Goal: Task Accomplishment & Management: Use online tool/utility

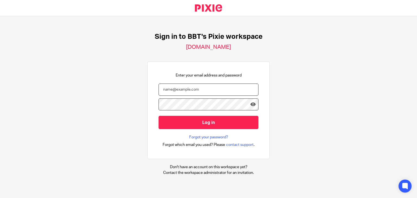
type input "[PERSON_NAME][EMAIL_ADDRESS][DOMAIN_NAME]"
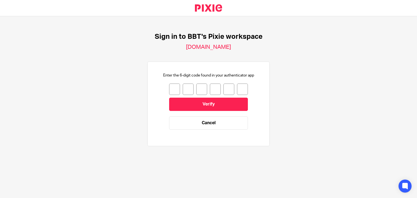
click at [170, 82] on div "Enter the 6-digit code found in your authenticator app Verify Cancel" at bounding box center [209, 104] width 100 height 62
click at [169, 92] on input "number" at bounding box center [174, 89] width 11 height 11
type input "2"
type input "1"
type input "6"
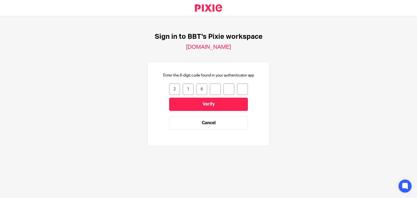
type input "0"
type input "7"
type input "1"
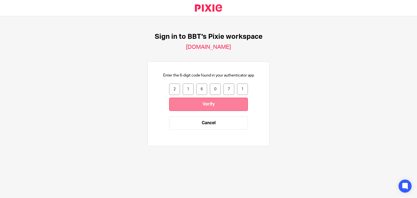
click at [178, 99] on input "Verify" at bounding box center [208, 104] width 79 height 13
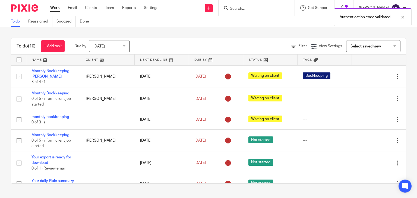
scroll to position [27, 0]
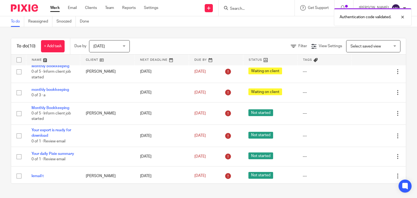
click at [116, 6] on ul "Work Email Clients Team Reports Settings" at bounding box center [108, 7] width 116 height 5
click at [113, 6] on link "Team" at bounding box center [109, 7] width 9 height 5
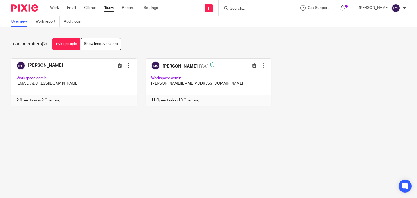
click at [59, 7] on ul "Work Email Clients Team Reports Settings" at bounding box center [108, 7] width 116 height 5
click at [156, 8] on link "Settings" at bounding box center [151, 7] width 14 height 5
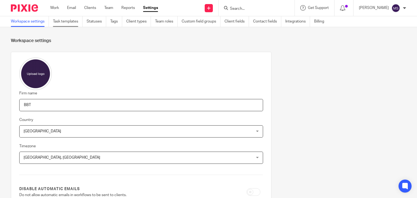
click at [71, 24] on link "Task templates" at bounding box center [68, 21] width 30 height 11
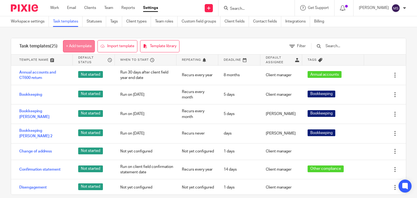
click at [71, 48] on link "+ Add template" at bounding box center [79, 46] width 32 height 12
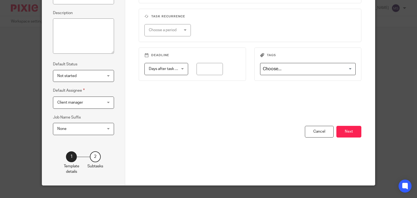
scroll to position [81, 0]
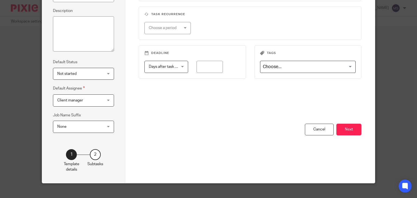
click at [92, 157] on div "2" at bounding box center [95, 154] width 11 height 11
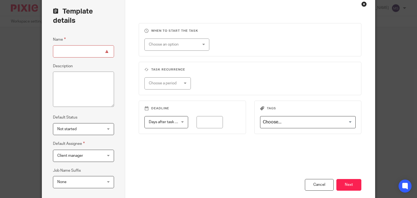
scroll to position [0, 0]
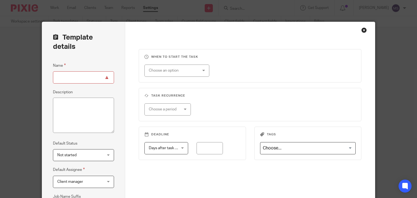
click at [86, 78] on input "Name" at bounding box center [83, 77] width 61 height 12
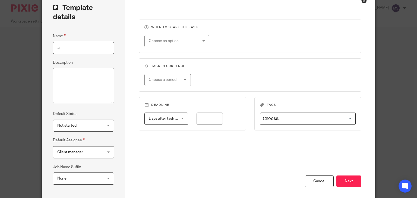
scroll to position [88, 0]
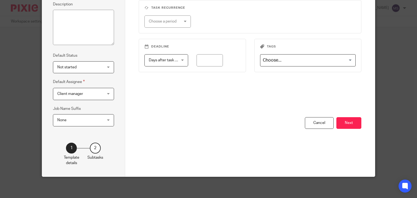
type input "a"
click at [90, 145] on div "2" at bounding box center [95, 148] width 11 height 11
click at [340, 122] on button "Next" at bounding box center [348, 123] width 25 height 12
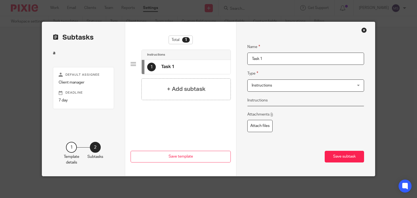
scroll to position [0, 0]
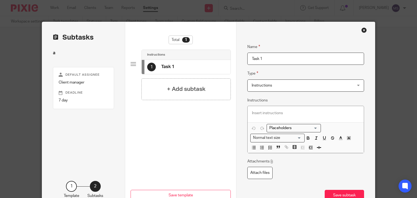
click at [271, 85] on span "Instructions" at bounding box center [297, 85] width 90 height 11
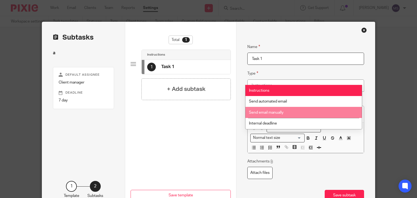
scroll to position [27, 0]
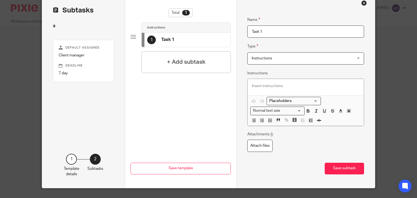
click at [236, 96] on div "Name Task 1 Type Instructions Instructions Instructions Send automated email Se…" at bounding box center [305, 91] width 139 height 193
click at [361, 4] on div "Close this dialog window" at bounding box center [363, 2] width 5 height 5
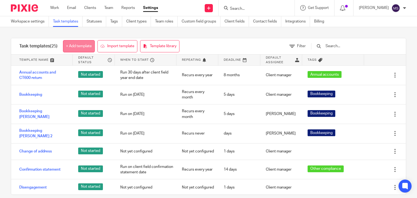
click at [93, 42] on link "+ Add template" at bounding box center [79, 46] width 32 height 12
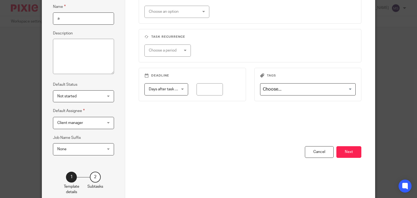
scroll to position [88, 0]
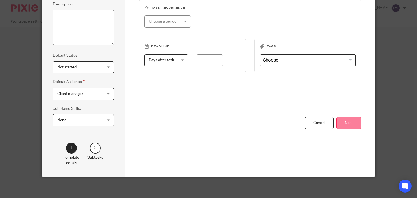
type input "a"
click at [345, 126] on button "Next" at bounding box center [348, 123] width 25 height 12
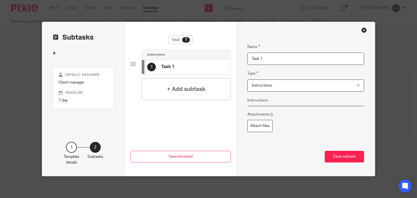
scroll to position [0, 0]
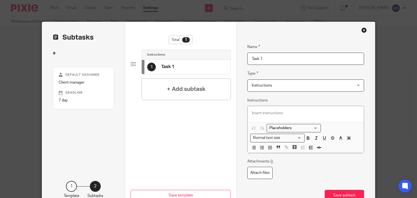
click at [286, 84] on span "Instructions" at bounding box center [297, 85] width 90 height 11
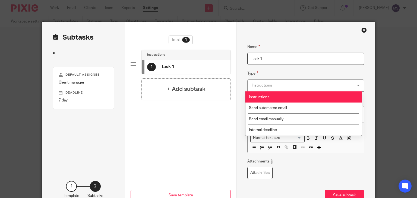
click at [286, 85] on div "Instructions Instructions" at bounding box center [305, 86] width 117 height 12
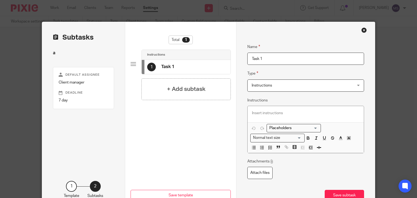
click at [286, 85] on span "Instructions" at bounding box center [297, 85] width 90 height 11
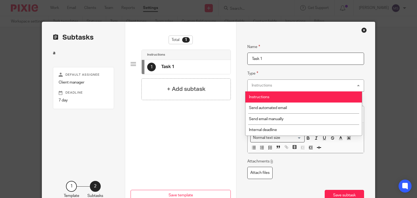
click at [286, 85] on div "Instructions Instructions" at bounding box center [305, 86] width 117 height 12
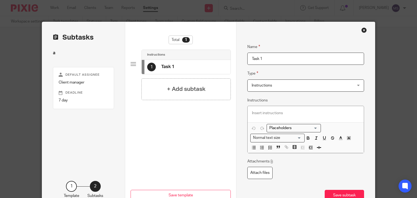
click at [286, 85] on span "Instructions" at bounding box center [297, 85] width 90 height 11
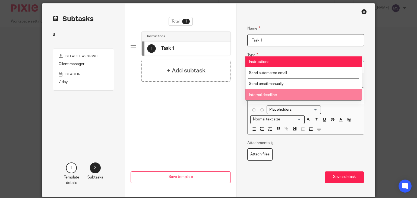
scroll to position [38, 0]
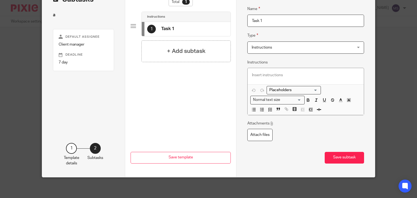
click at [206, 121] on div "Previous Save template Save template" at bounding box center [181, 145] width 100 height 63
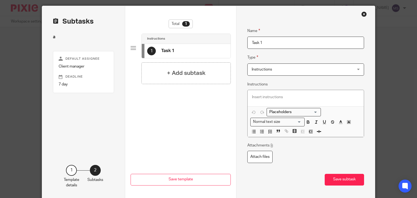
scroll to position [0, 0]
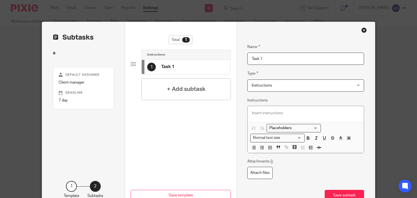
click at [363, 31] on div "Close this dialog window" at bounding box center [363, 29] width 5 height 5
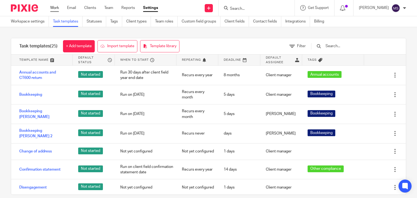
drag, startPoint x: 0, startPoint y: 0, endPoint x: 56, endPoint y: 8, distance: 57.0
click at [56, 8] on link "Work" at bounding box center [54, 7] width 9 height 5
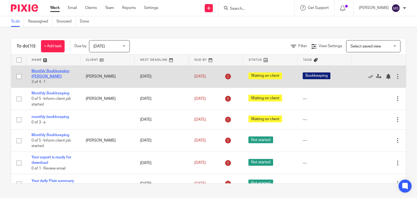
click at [59, 70] on link "Monthly Bookkeeping [PERSON_NAME]" at bounding box center [50, 73] width 38 height 9
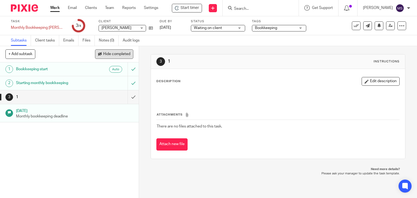
click at [113, 53] on span "Hide completed" at bounding box center [116, 54] width 27 height 4
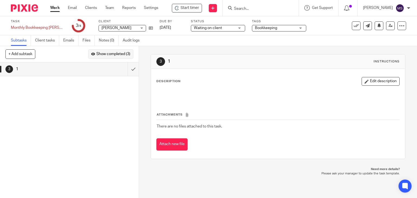
click at [113, 53] on span "Show completed (3)" at bounding box center [113, 54] width 34 height 4
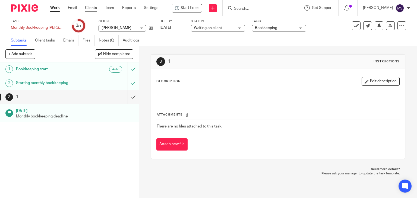
click at [89, 7] on link "Clients" at bounding box center [91, 7] width 12 height 5
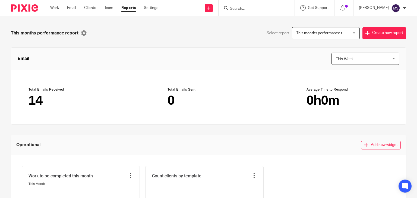
click at [114, 8] on ul "Work Email Clients Team Reports Settings" at bounding box center [108, 7] width 116 height 5
click at [113, 8] on link "Team" at bounding box center [108, 7] width 9 height 5
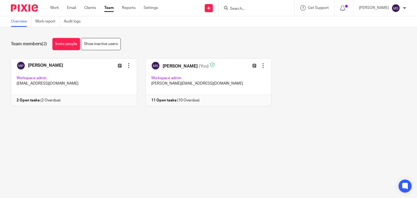
click at [141, 6] on ul "Work Email Clients Team Reports Settings" at bounding box center [108, 7] width 116 height 5
click at [144, 7] on link "Settings" at bounding box center [151, 7] width 14 height 5
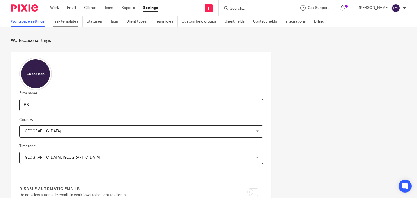
click at [77, 19] on link "Task templates" at bounding box center [68, 21] width 30 height 11
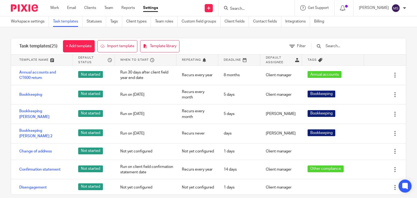
click at [73, 39] on div "Task templates (25) + Add template Import template Template library" at bounding box center [99, 46] width 176 height 16
click at [77, 44] on link "+ Add template" at bounding box center [79, 46] width 32 height 12
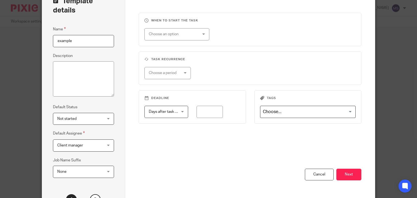
scroll to position [81, 0]
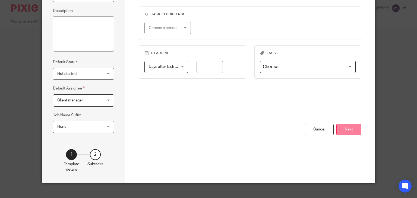
type input "example"
click at [342, 132] on button "Next" at bounding box center [348, 130] width 25 height 12
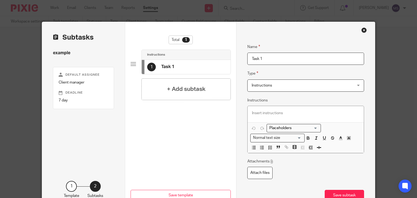
click at [275, 79] on fieldset "Type Instructions Instructions Instructions Send automated email Send email man…" at bounding box center [305, 80] width 117 height 21
click at [273, 86] on span "Instructions" at bounding box center [297, 85] width 90 height 11
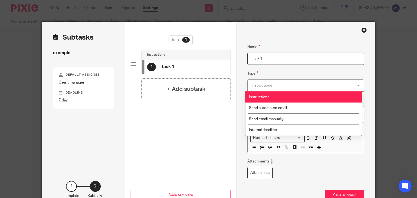
click at [363, 31] on div "Close this dialog window" at bounding box center [363, 29] width 5 height 5
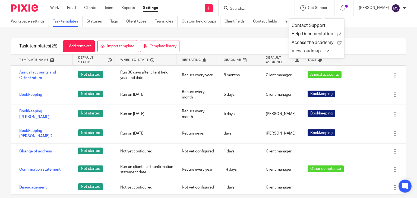
click at [304, 51] on span "View roadmap" at bounding box center [308, 51] width 33 height 6
click at [315, 7] on div "Get Support" at bounding box center [314, 7] width 28 height 5
click at [90, 10] on link "Clients" at bounding box center [90, 7] width 12 height 5
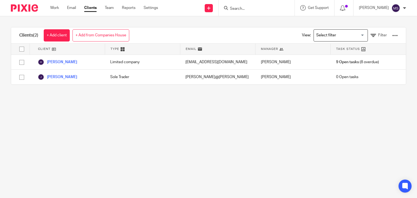
click at [61, 9] on ul "Work Email Clients Team Reports Settings" at bounding box center [108, 7] width 116 height 5
click at [56, 8] on link "Work" at bounding box center [54, 7] width 9 height 5
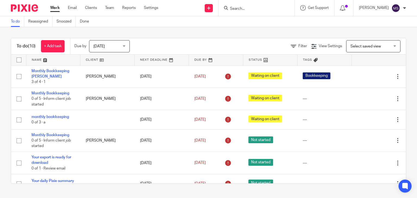
click at [66, 9] on ul "Work Email Clients Team Reports Settings" at bounding box center [108, 7] width 116 height 5
click at [74, 8] on link "Email" at bounding box center [72, 7] width 9 height 5
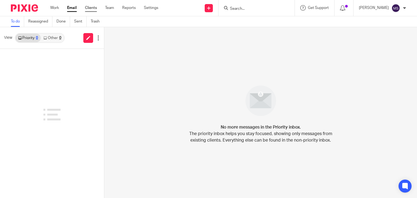
drag, startPoint x: 0, startPoint y: 0, endPoint x: 91, endPoint y: 9, distance: 91.3
click at [88, 8] on link "Clients" at bounding box center [91, 7] width 12 height 5
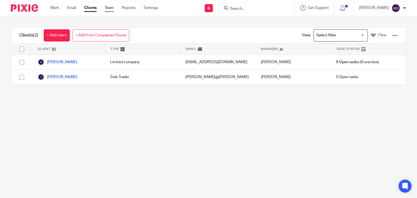
drag, startPoint x: 0, startPoint y: 0, endPoint x: 113, endPoint y: 10, distance: 113.6
click at [113, 10] on link "Team" at bounding box center [109, 7] width 9 height 5
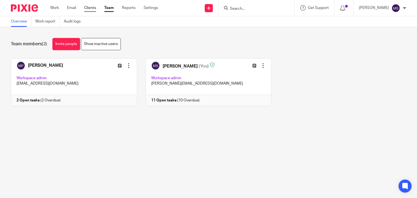
click at [91, 6] on link "Clients" at bounding box center [90, 7] width 12 height 5
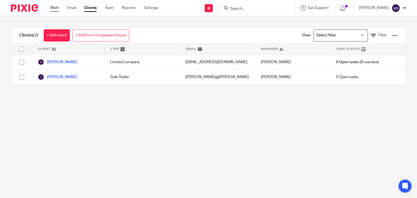
click at [58, 8] on link "Work" at bounding box center [54, 7] width 9 height 5
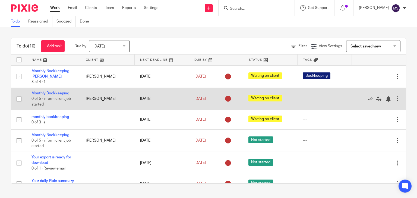
click at [64, 93] on link "Monthly Bookkeeping" at bounding box center [50, 93] width 38 height 4
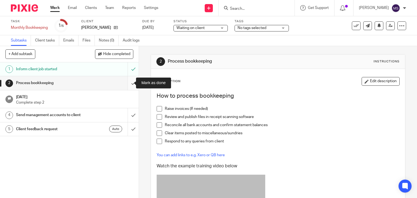
click at [130, 81] on input "submit" at bounding box center [69, 83] width 139 height 14
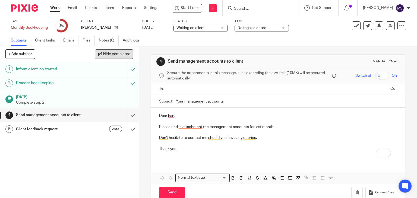
click at [105, 50] on button "Hide completed" at bounding box center [114, 53] width 38 height 9
